Goal: Task Accomplishment & Management: Manage account settings

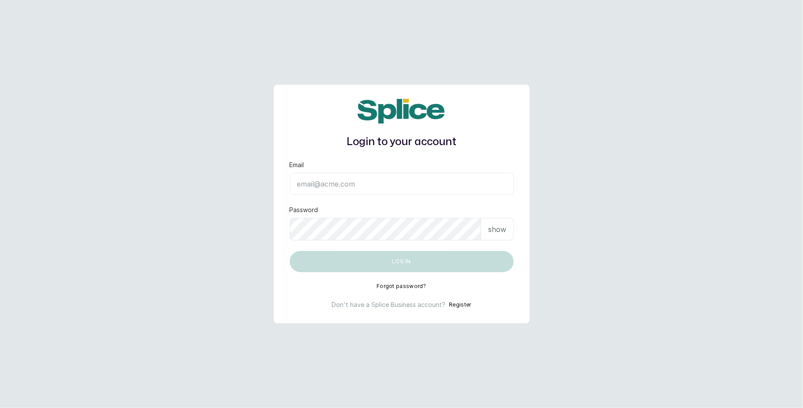
click at [343, 194] on input "Email" at bounding box center [402, 184] width 224 height 22
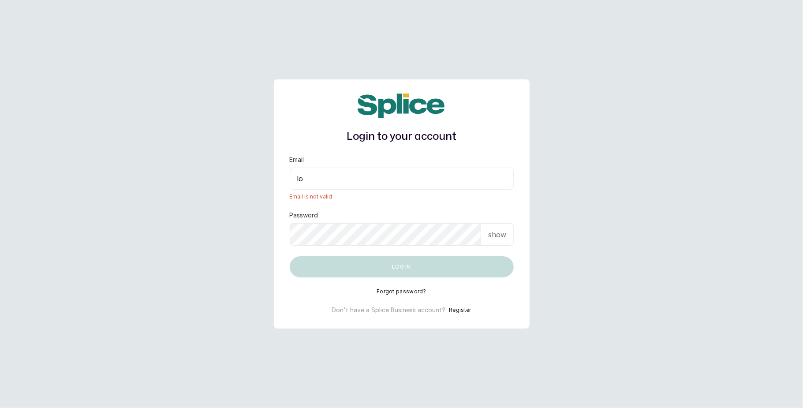
type input "l"
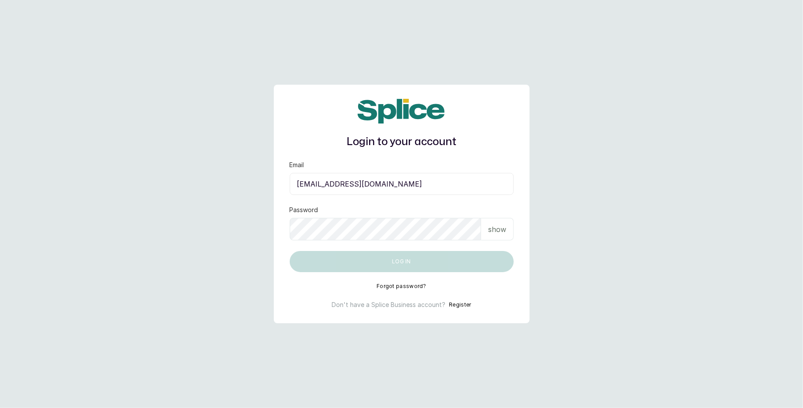
type input "layo@withsplice.com"
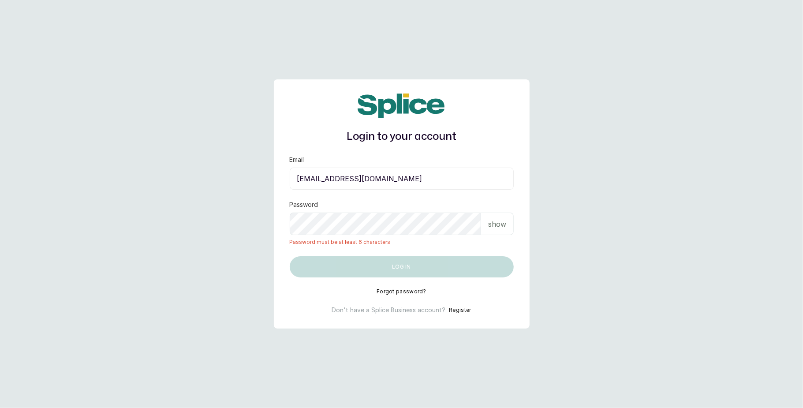
click at [489, 231] on div "show" at bounding box center [497, 223] width 33 height 22
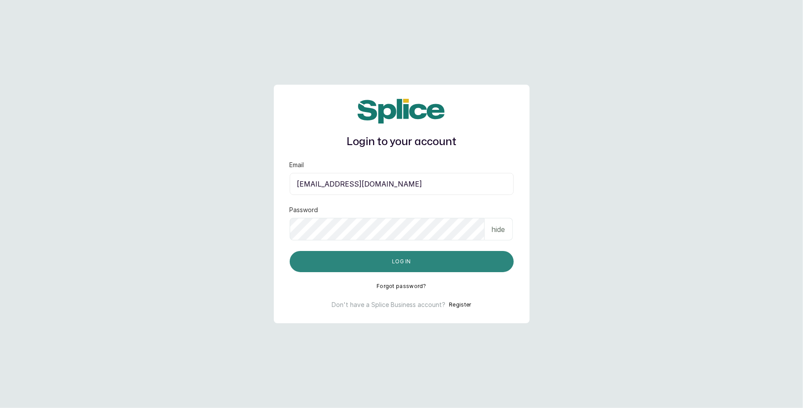
click at [403, 256] on button "Log in" at bounding box center [402, 261] width 224 height 21
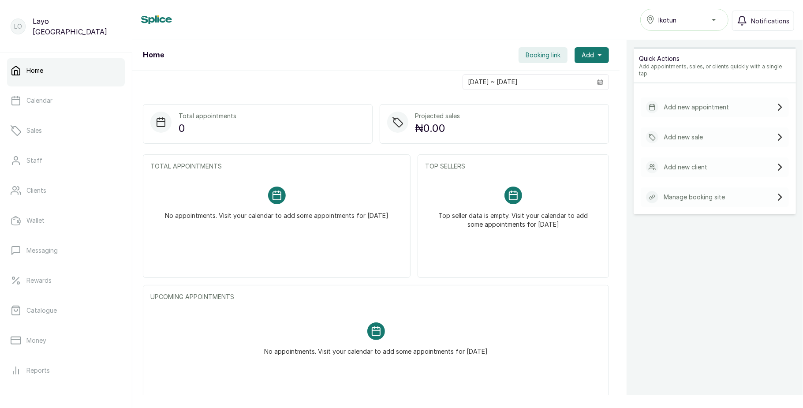
click at [711, 281] on div "Quick Actions Add appointments, sales, or clients quickly with a single tap. Ad…" at bounding box center [714, 244] width 176 height 408
click at [56, 89] on link "Calendar" at bounding box center [66, 100] width 118 height 25
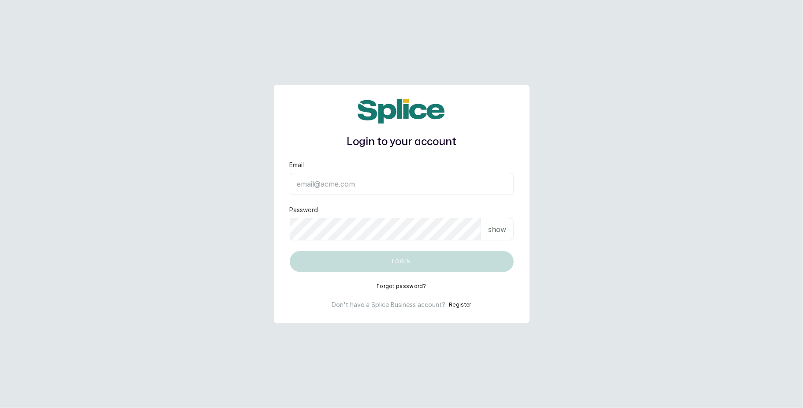
click at [355, 182] on input "Email" at bounding box center [402, 184] width 224 height 22
type input "layo@withsplice.com"
click at [501, 227] on p "show" at bounding box center [497, 229] width 18 height 11
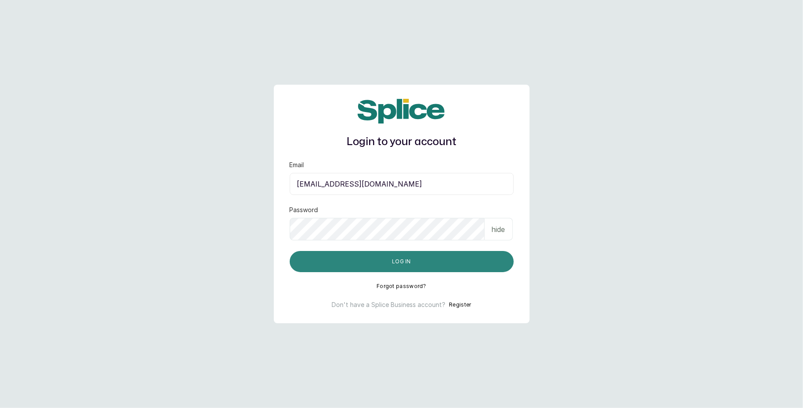
click at [433, 254] on button "Log in" at bounding box center [402, 261] width 224 height 21
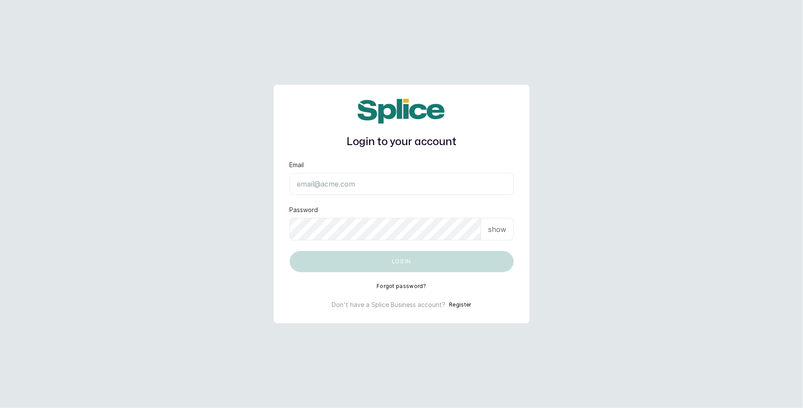
click at [395, 171] on div "Email" at bounding box center [402, 177] width 224 height 34
click at [384, 179] on input "Email" at bounding box center [402, 184] width 224 height 22
type input "[EMAIL_ADDRESS][DOMAIN_NAME]"
click at [483, 231] on div "show" at bounding box center [497, 229] width 33 height 22
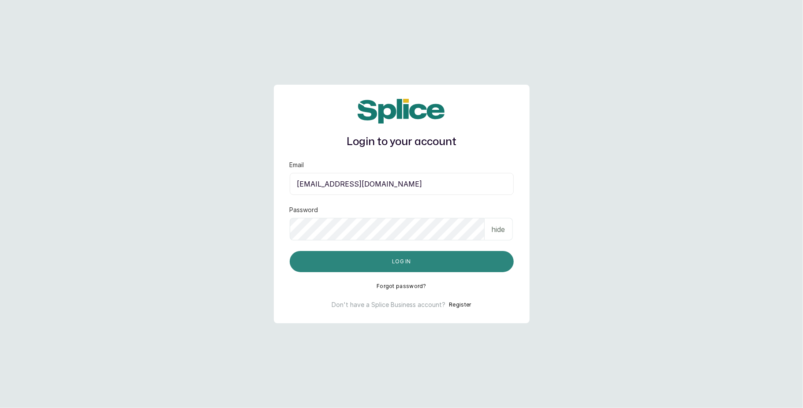
click at [420, 257] on button "Log in" at bounding box center [402, 261] width 224 height 21
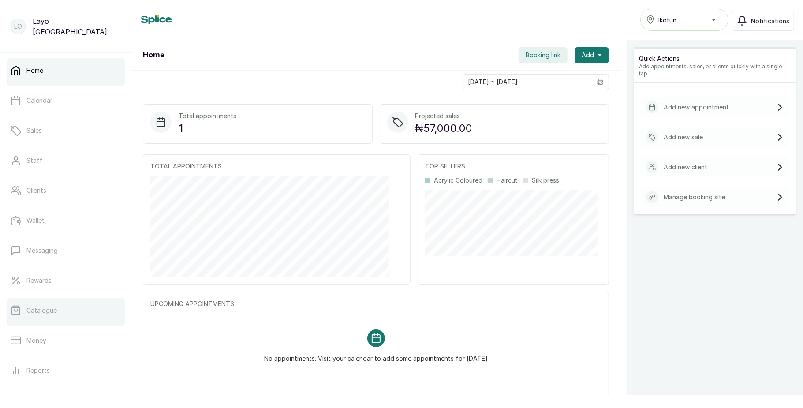
scroll to position [99, 0]
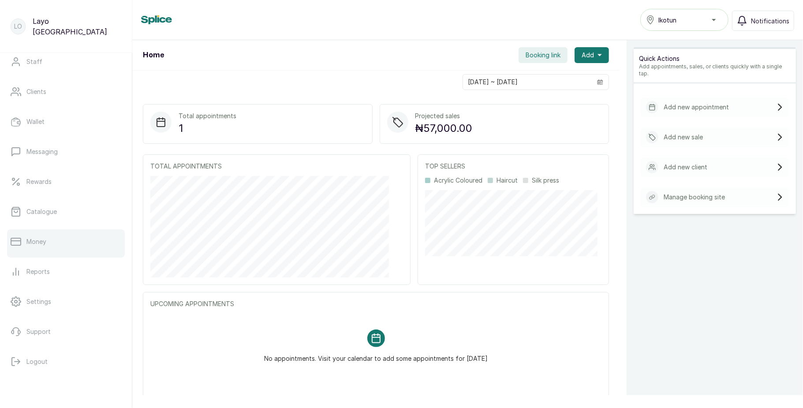
click at [56, 240] on link "Money" at bounding box center [66, 241] width 118 height 25
